Goal: Task Accomplishment & Management: Manage account settings

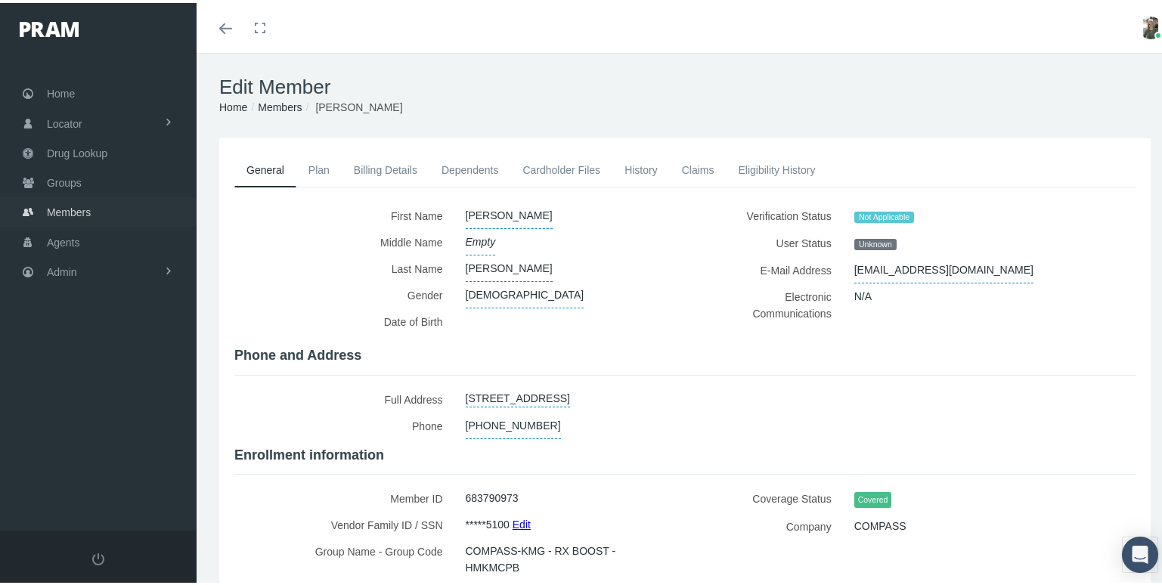
click at [73, 206] on span "Members" at bounding box center [69, 209] width 44 height 29
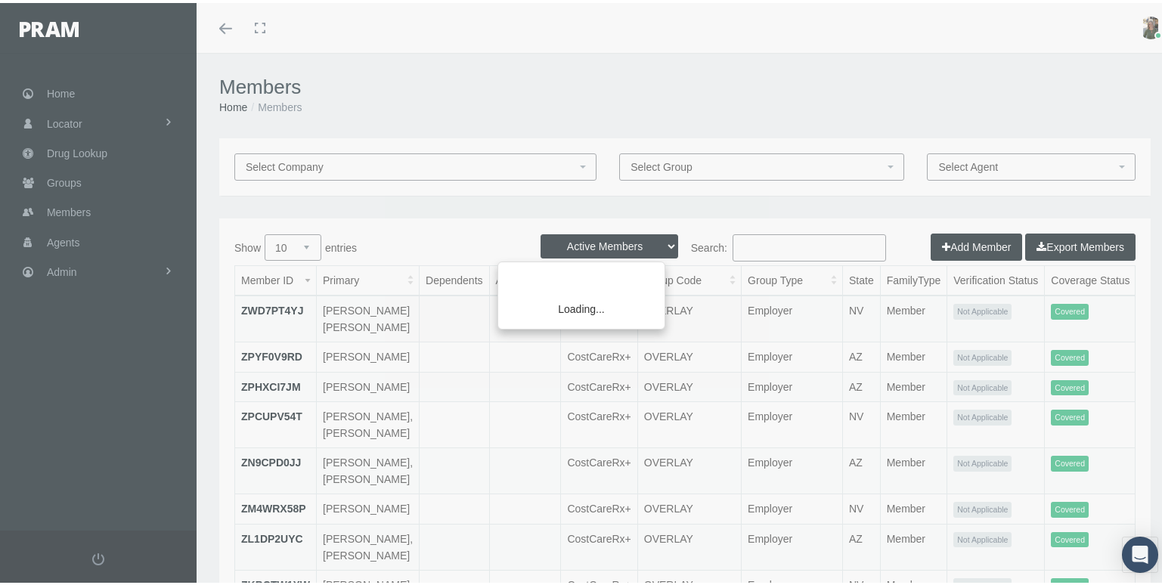
click at [758, 246] on div "Loading..." at bounding box center [581, 292] width 1162 height 585
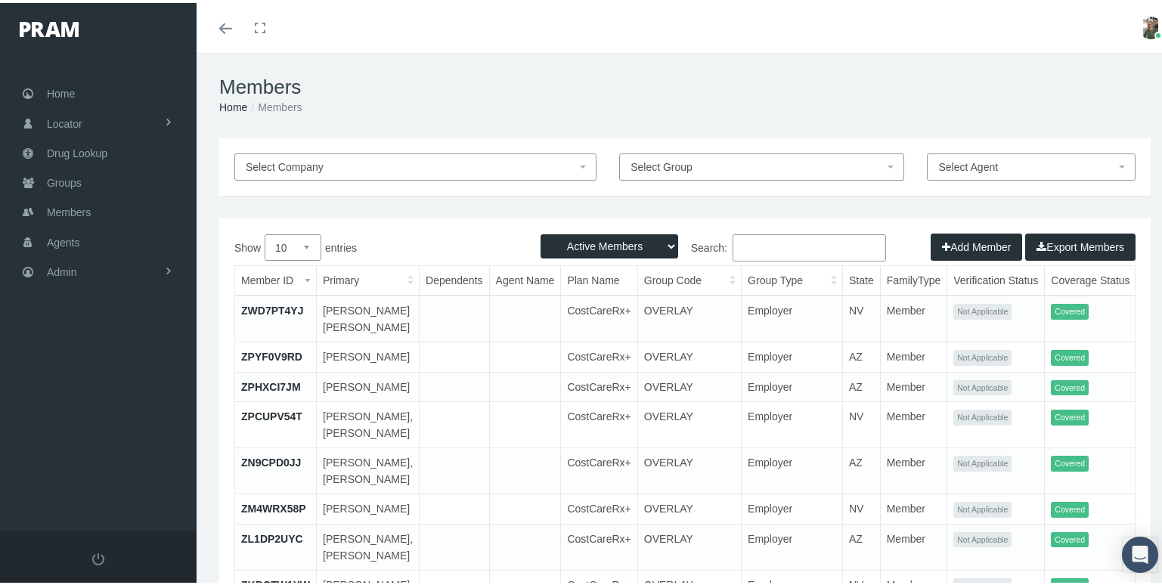
click at [758, 241] on input "Search:" at bounding box center [809, 244] width 153 height 27
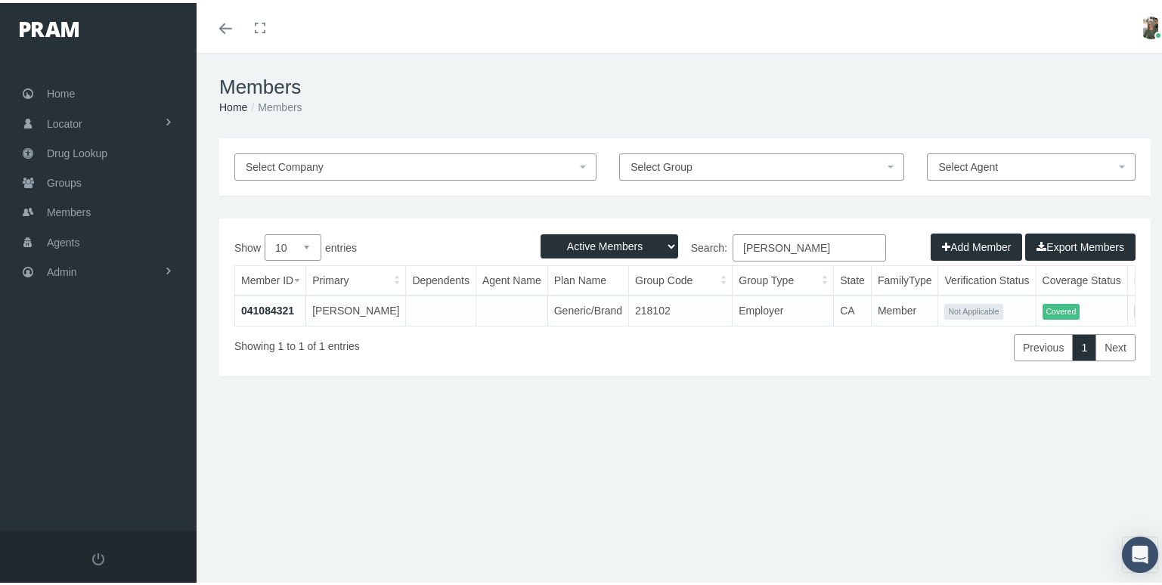
type input "sandy madera"
click at [267, 305] on link "041084321" at bounding box center [267, 308] width 53 height 12
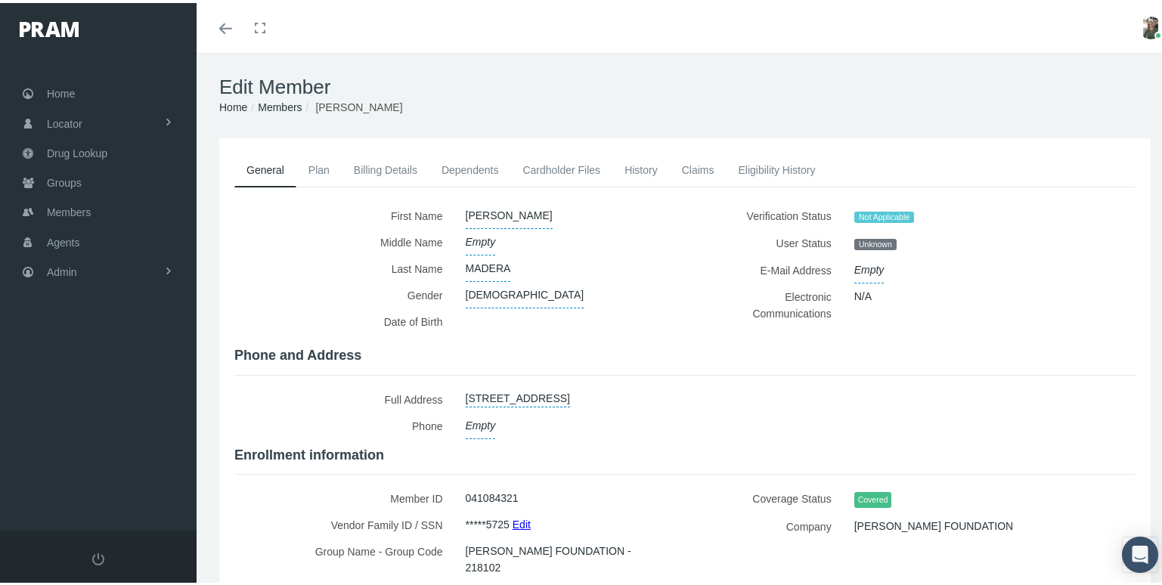
click at [477, 390] on link "[STREET_ADDRESS]" at bounding box center [518, 393] width 104 height 21
select select "CA"
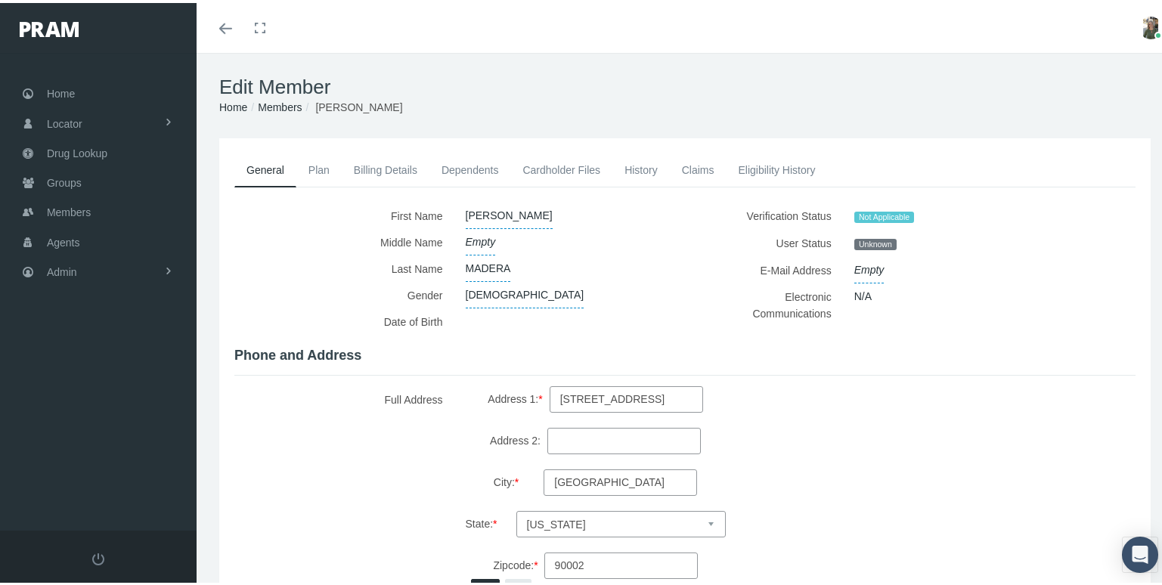
drag, startPoint x: 599, startPoint y: 396, endPoint x: 411, endPoint y: 359, distance: 191.9
click at [411, 359] on div "First Name" at bounding box center [684, 515] width 901 height 630
type input "[STREET_ADDRESS]"
type input "Banning"
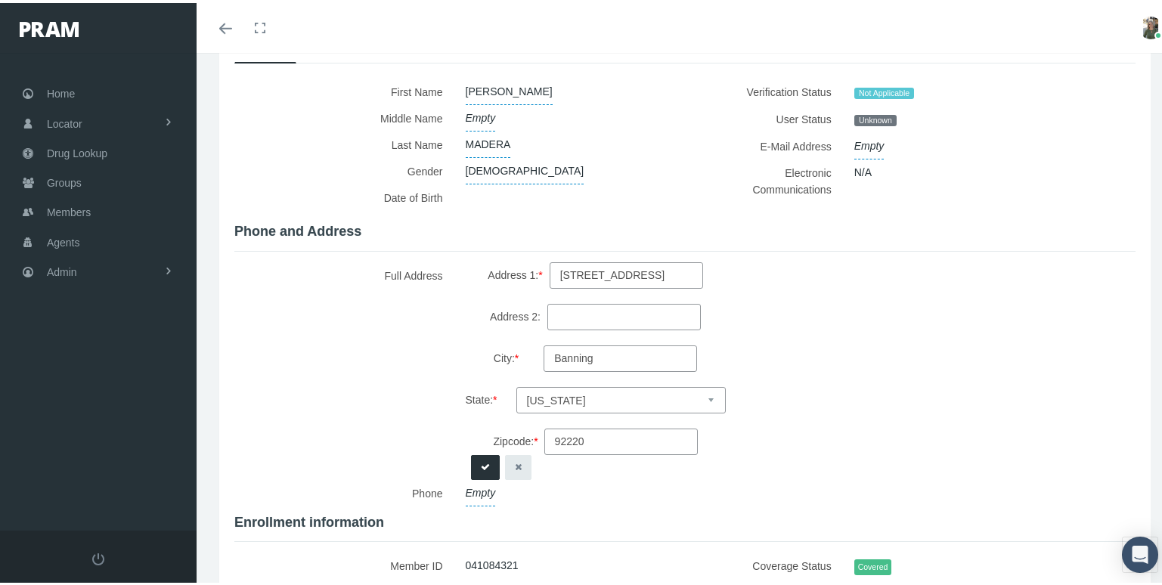
scroll to position [151, 0]
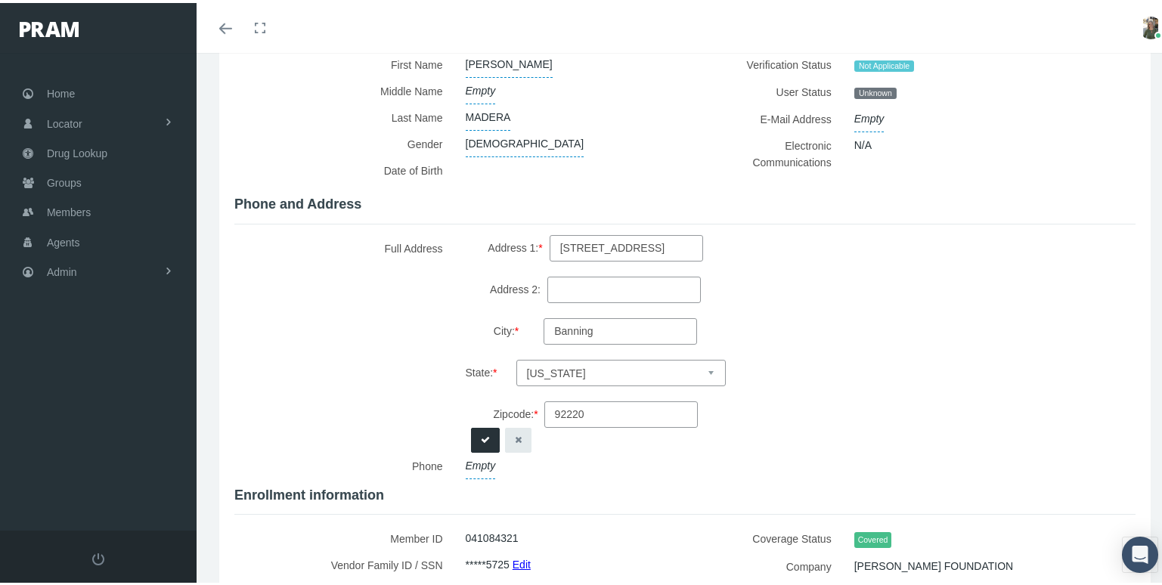
type input "92220"
click at [489, 442] on button "submit" at bounding box center [485, 437] width 29 height 25
